Goal: Find specific page/section: Find specific page/section

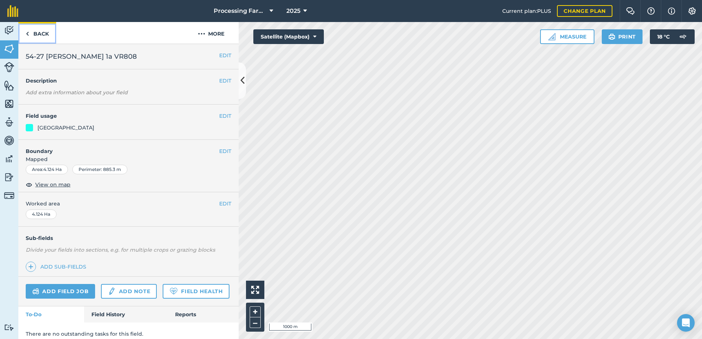
click at [45, 31] on link "Back" at bounding box center [37, 33] width 38 height 22
click at [45, 33] on link "Back" at bounding box center [37, 33] width 38 height 22
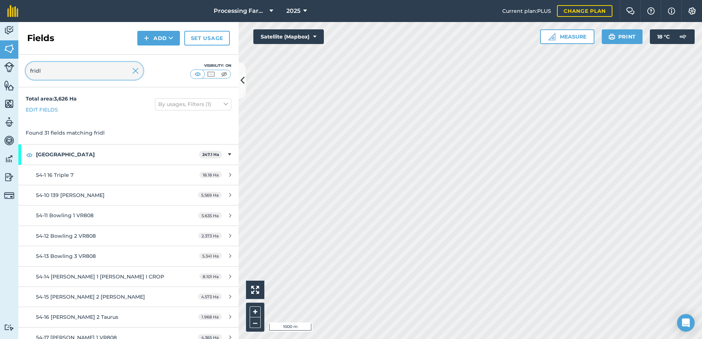
drag, startPoint x: 30, startPoint y: 68, endPoint x: 18, endPoint y: 68, distance: 12.5
click at [18, 68] on div "Activity Fields Livestock Features Maps Team Vehicles Data Reporting Billing Tu…" at bounding box center [351, 180] width 702 height 317
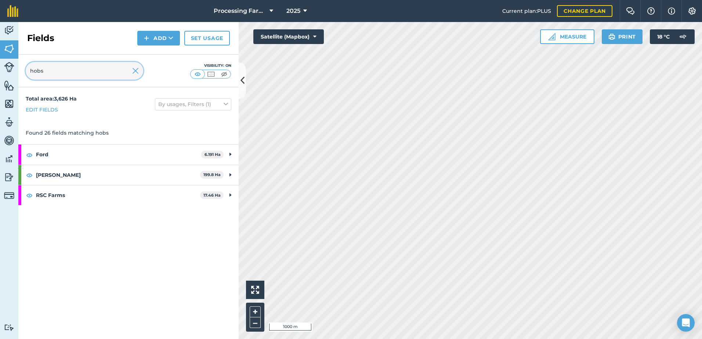
type input "hobs"
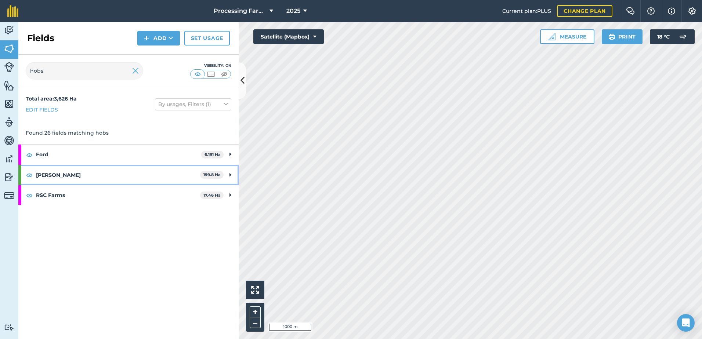
click at [51, 176] on strong "[PERSON_NAME]" at bounding box center [118, 175] width 164 height 20
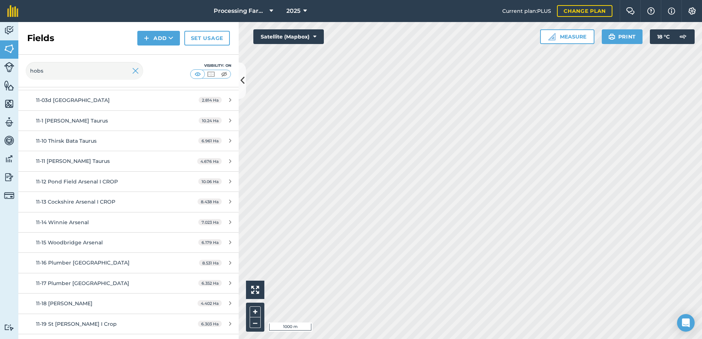
scroll to position [220, 0]
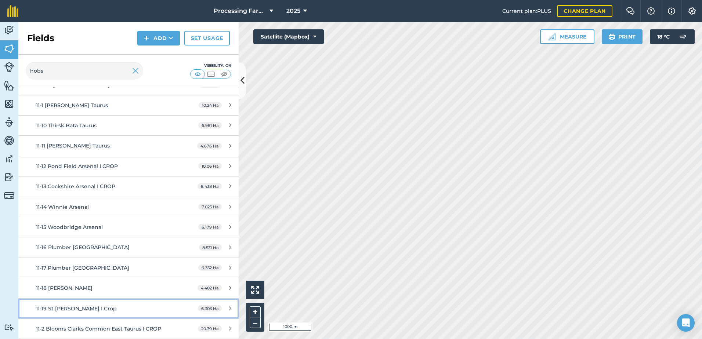
click at [90, 305] on span "11-19 St [PERSON_NAME] I Crop" at bounding box center [76, 308] width 81 height 7
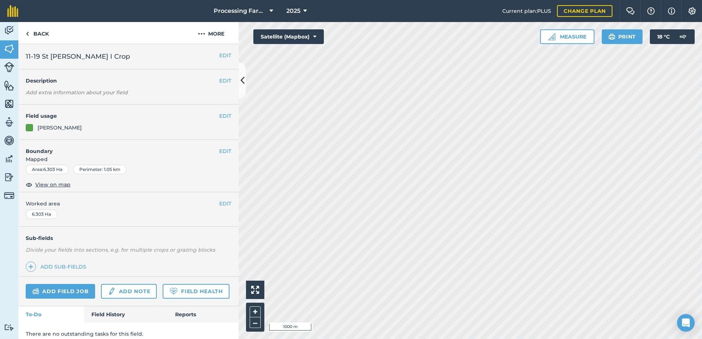
click at [90, 300] on div "Add field job Add note Field Health" at bounding box center [128, 292] width 220 height 30
click at [53, 185] on span "View on map" at bounding box center [52, 185] width 35 height 8
click at [40, 36] on link "Back" at bounding box center [37, 33] width 38 height 22
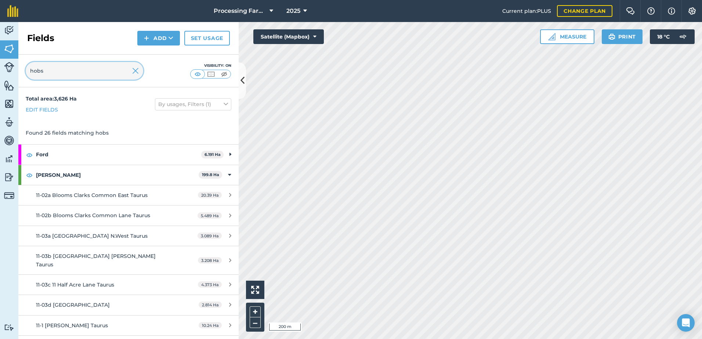
drag, startPoint x: 53, startPoint y: 69, endPoint x: 11, endPoint y: 73, distance: 41.6
click at [11, 73] on div "Activity Fields Livestock Features Maps Team Vehicles Data Reporting Billing Tu…" at bounding box center [351, 180] width 702 height 317
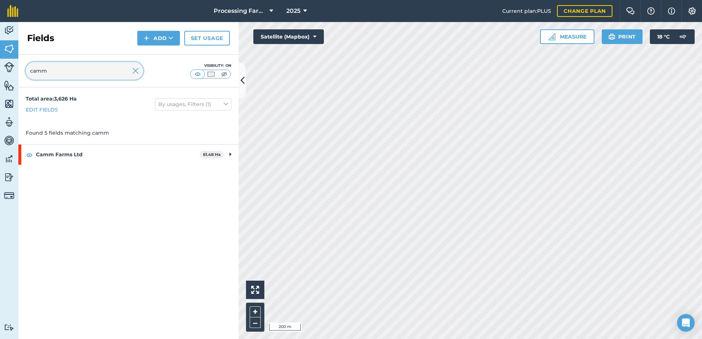
type input "camm"
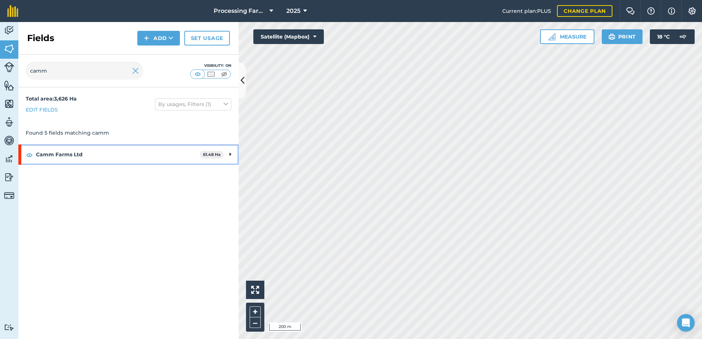
click at [68, 152] on strong "Camm Farms Ltd" at bounding box center [118, 155] width 164 height 20
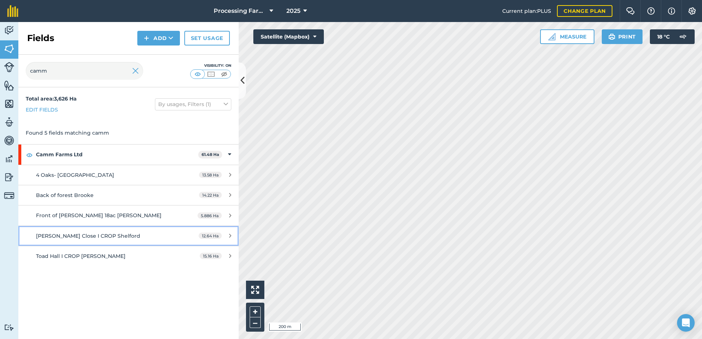
click at [116, 239] on span "[PERSON_NAME] Close I CROP Shelford" at bounding box center [88, 236] width 104 height 7
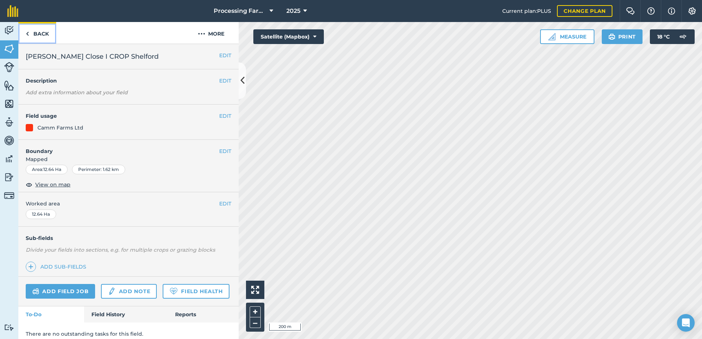
click at [31, 29] on link "Back" at bounding box center [37, 33] width 38 height 22
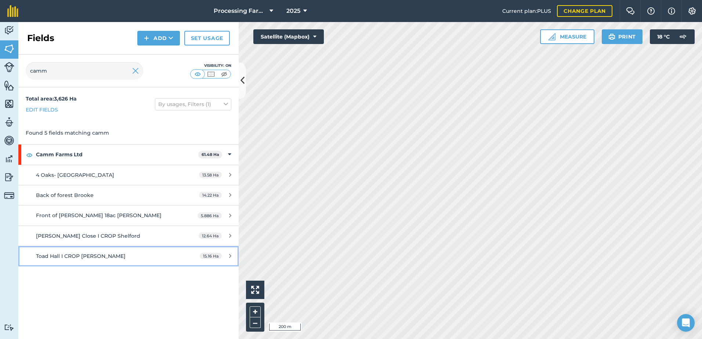
click at [92, 259] on span "Toad Hall I CROP [PERSON_NAME]" at bounding box center [81, 256] width 90 height 7
